Goal: Task Accomplishment & Management: Use online tool/utility

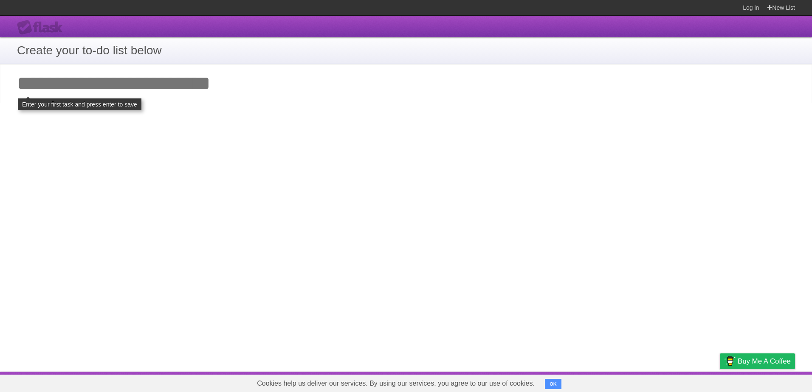
click at [68, 81] on input "Add your first task" at bounding box center [406, 83] width 812 height 39
type input "****"
click input "**********" at bounding box center [0, 0] width 0 height 0
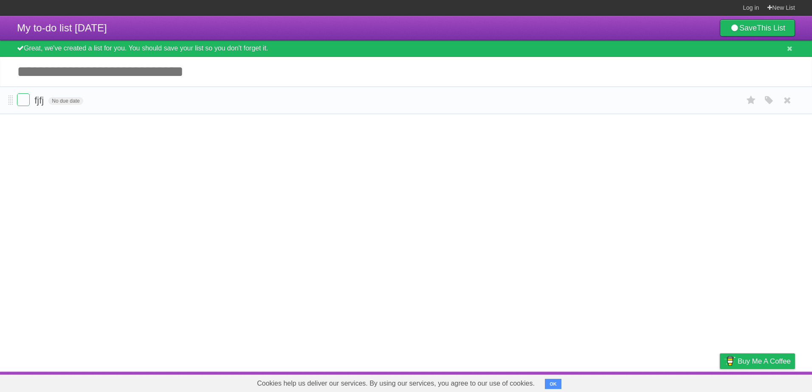
click at [32, 100] on form "fjfj No due date White Red Blue Green Purple Orange" at bounding box center [406, 100] width 778 height 14
click at [42, 101] on span "fjfj" at bounding box center [39, 100] width 11 height 11
drag, startPoint x: 164, startPoint y: 110, endPoint x: 92, endPoint y: 110, distance: 72.2
click at [163, 110] on li "- No due date White Red Blue Green Purple Orange" at bounding box center [406, 101] width 812 height 28
click at [63, 103] on span "No due date" at bounding box center [59, 101] width 34 height 8
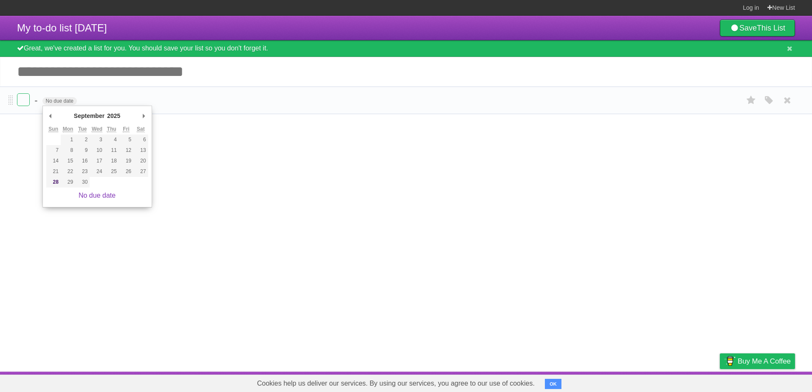
click at [118, 95] on form "- No due date White Red Blue Green Purple Orange" at bounding box center [406, 100] width 778 height 14
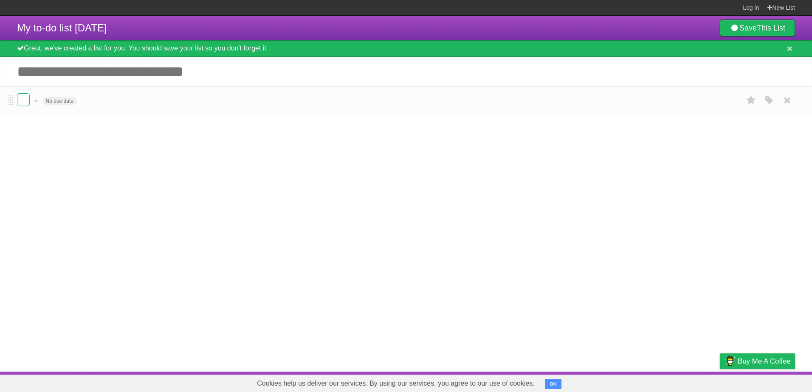
click at [117, 101] on form "- No due date White Red Blue Green Purple Orange" at bounding box center [406, 100] width 778 height 14
drag, startPoint x: 132, startPoint y: 133, endPoint x: 132, endPoint y: 138, distance: 5.5
click at [132, 138] on article "My to-do list [DATE] Save This List Great, we've created a list for you. You sh…" at bounding box center [406, 194] width 812 height 356
click at [23, 101] on label at bounding box center [23, 99] width 13 height 13
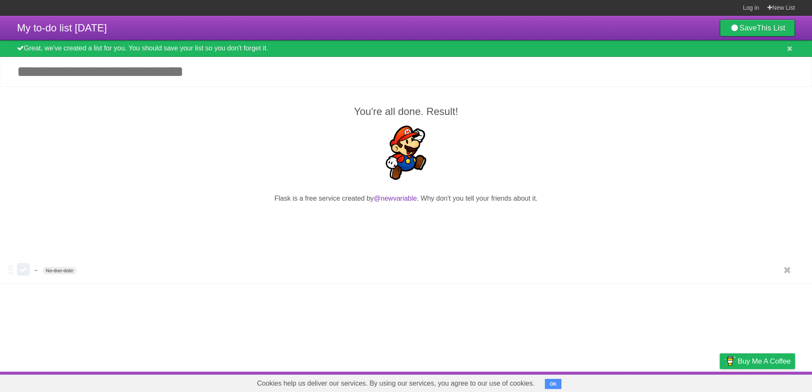
click at [27, 267] on label at bounding box center [23, 269] width 13 height 13
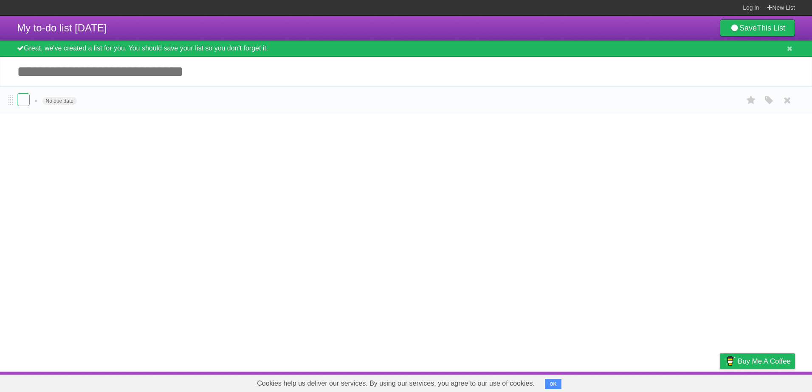
click at [110, 107] on form "- No due date White Red Blue Green Purple Orange" at bounding box center [406, 100] width 778 height 14
click at [109, 101] on form "- No due date White Red Blue Green Purple Orange" at bounding box center [406, 100] width 778 height 14
click at [789, 45] on icon at bounding box center [790, 48] width 6 height 7
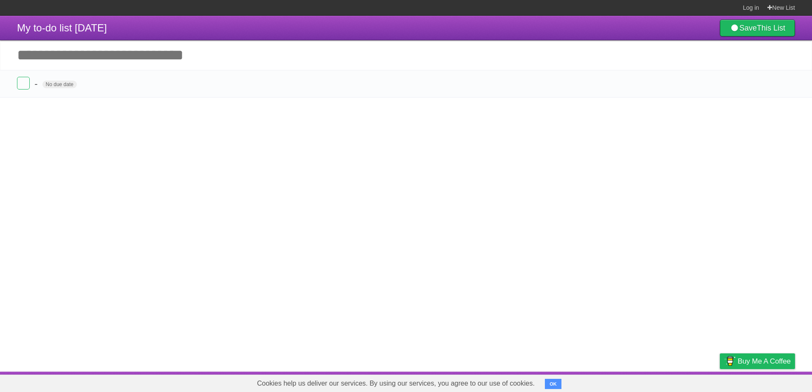
drag, startPoint x: 13, startPoint y: 85, endPoint x: 12, endPoint y: 99, distance: 13.6
click at [12, 99] on article "My to-do list 09/28/2025 Save This List Great, we've created a list for you. Yo…" at bounding box center [406, 194] width 812 height 356
click at [10, 81] on span at bounding box center [10, 84] width 5 height 10
click at [104, 88] on form "- No due date White Red Blue Green Purple Orange" at bounding box center [406, 84] width 778 height 14
click at [110, 65] on input "Add another task" at bounding box center [406, 55] width 812 height 30
